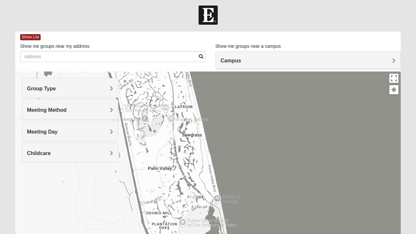
scroll to position [4, 0]
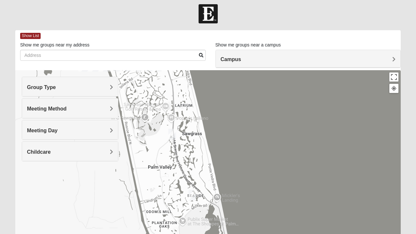
click at [166, 135] on img "Mens Sopchak 32082" at bounding box center [172, 134] width 13 height 16
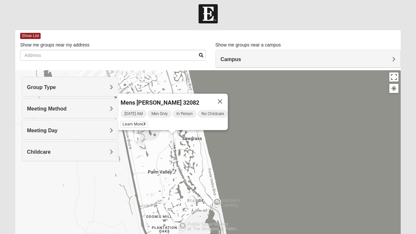
click at [227, 94] on button "Close" at bounding box center [220, 102] width 16 height 16
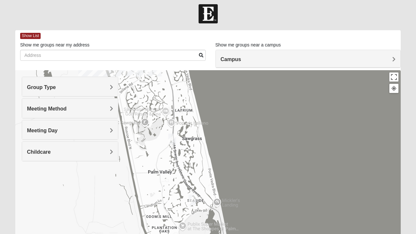
click at [191, 193] on img "Womens Beeson 32082" at bounding box center [192, 200] width 13 height 16
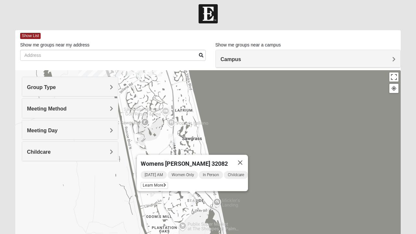
click at [244, 155] on button "Close" at bounding box center [240, 163] width 16 height 16
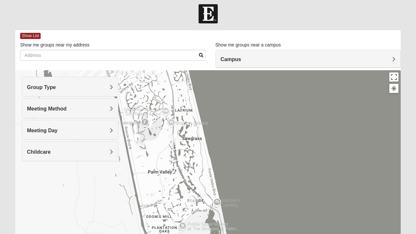
scroll to position [0, 0]
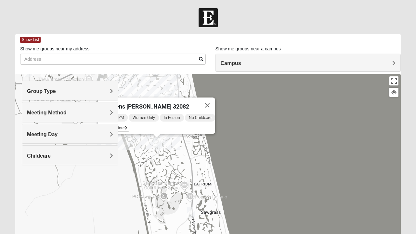
click at [162, 147] on img "Womens Paul 32082" at bounding box center [156, 143] width 13 height 16
click at [196, 158] on div "Womens [PERSON_NAME] 32082 [DATE] PM Women Only In Person No Childcare Learn Mo…" at bounding box center [208, 204] width 386 height 260
click at [215, 98] on button "Close" at bounding box center [208, 106] width 16 height 16
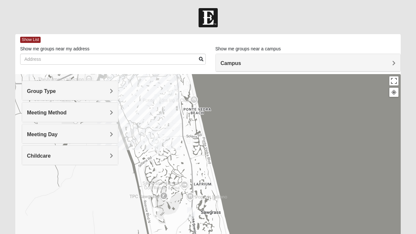
click at [158, 99] on img "1825 Mixed Gatewood/Morales 32082" at bounding box center [158, 100] width 13 height 16
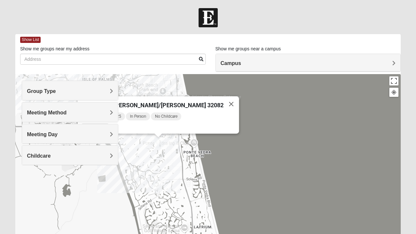
click at [224, 96] on button "Close" at bounding box center [232, 104] width 16 height 16
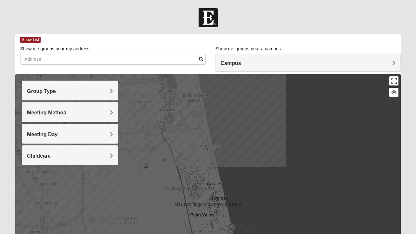
scroll to position [0, 0]
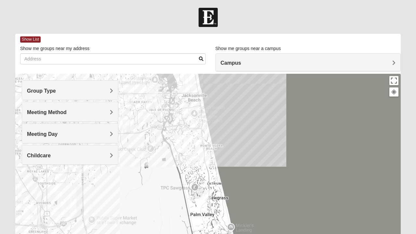
click at [163, 196] on div at bounding box center [208, 204] width 386 height 260
click at [152, 204] on div at bounding box center [208, 204] width 386 height 260
click at [175, 195] on div at bounding box center [208, 204] width 386 height 260
click at [393, 83] on button "Toggle fullscreen view" at bounding box center [393, 80] width 9 height 9
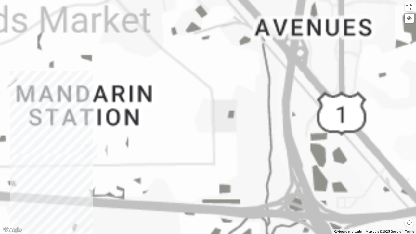
click at [109, 151] on div at bounding box center [208, 117] width 416 height 234
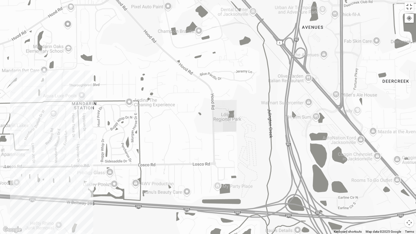
click at [73, 163] on div at bounding box center [208, 117] width 416 height 234
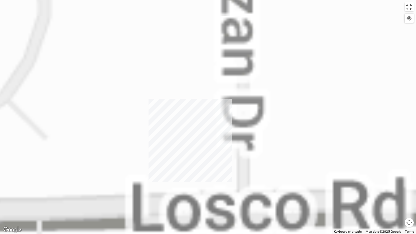
click at [78, 158] on div at bounding box center [208, 117] width 416 height 234
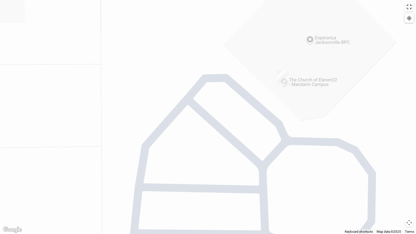
click at [414, 109] on div at bounding box center [208, 117] width 416 height 234
click at [397, 93] on div at bounding box center [208, 117] width 416 height 234
click at [381, 40] on div at bounding box center [208, 117] width 416 height 234
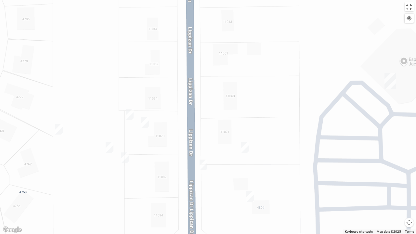
click at [125, 156] on img "On Campus Womens Perry 32257" at bounding box center [124, 158] width 13 height 16
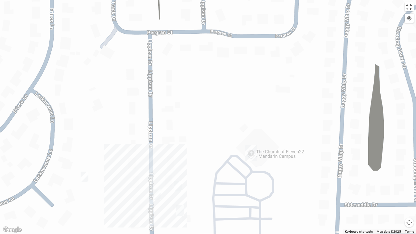
click at [237, 200] on div at bounding box center [208, 117] width 416 height 234
click at [238, 196] on div at bounding box center [208, 117] width 416 height 234
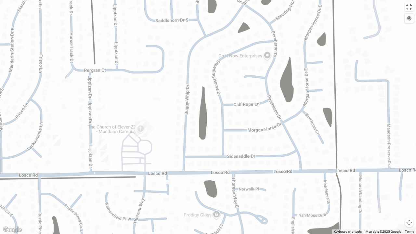
click at [157, 99] on div at bounding box center [208, 117] width 416 height 234
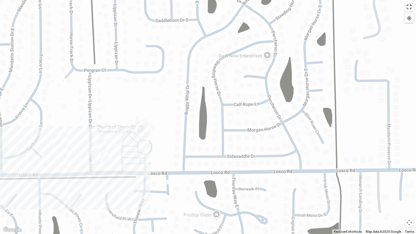
click at [145, 138] on img "Mandarin" at bounding box center [141, 129] width 17 height 21
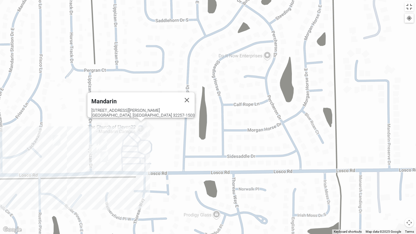
click at [179, 97] on button "Close" at bounding box center [187, 100] width 16 height 16
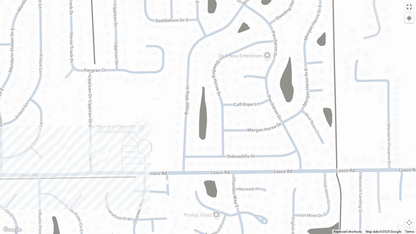
click at [408, 17] on div at bounding box center [409, 18] width 6 height 6
click at [409, 20] on div at bounding box center [409, 18] width 6 height 6
click at [142, 136] on img "Mandarin" at bounding box center [141, 129] width 17 height 21
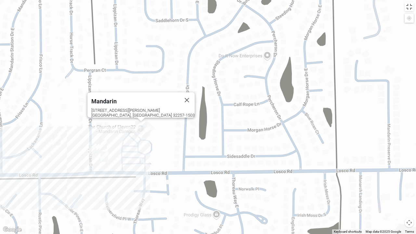
click at [179, 95] on button "Close" at bounding box center [187, 100] width 16 height 16
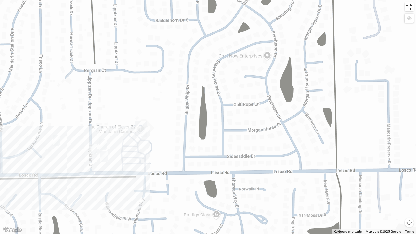
click at [408, 8] on button "Toggle fullscreen view" at bounding box center [409, 6] width 9 height 9
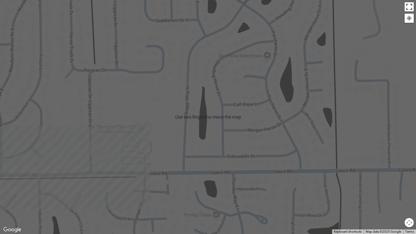
scroll to position [0, 0]
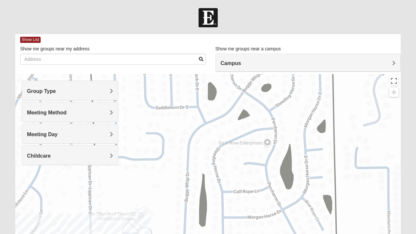
click at [398, 63] on div "Campus" at bounding box center [308, 63] width 185 height 18
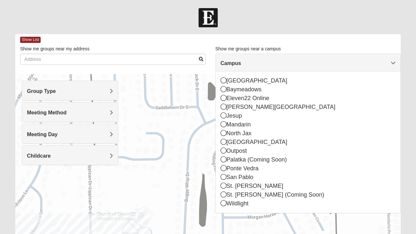
click at [241, 65] on span "Campus" at bounding box center [231, 63] width 20 height 6
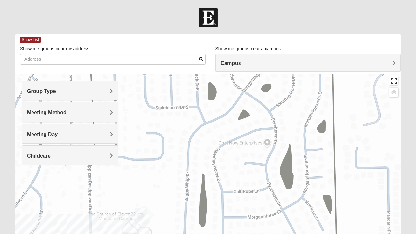
click at [395, 83] on button "Toggle fullscreen view" at bounding box center [393, 80] width 9 height 9
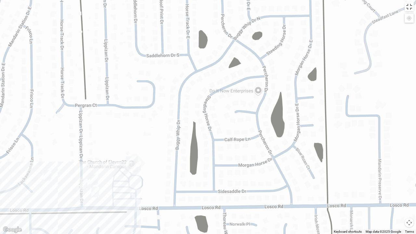
click at [411, 20] on div at bounding box center [409, 18] width 6 height 6
click at [404, 24] on div at bounding box center [208, 117] width 416 height 234
click at [410, 24] on div at bounding box center [208, 117] width 416 height 234
click at [404, 27] on div at bounding box center [208, 117] width 416 height 234
click at [405, 23] on div at bounding box center [410, 19] width 11 height 10
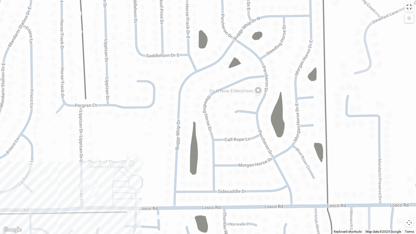
click at [412, 24] on div at bounding box center [208, 117] width 416 height 234
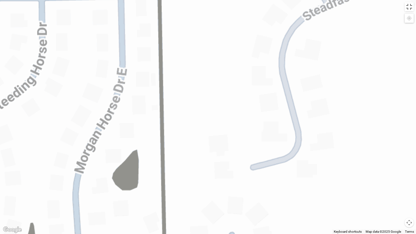
click at [414, 23] on div at bounding box center [410, 19] width 11 height 10
click at [415, 23] on div at bounding box center [410, 19] width 11 height 10
